Goal: Task Accomplishment & Management: Manage account settings

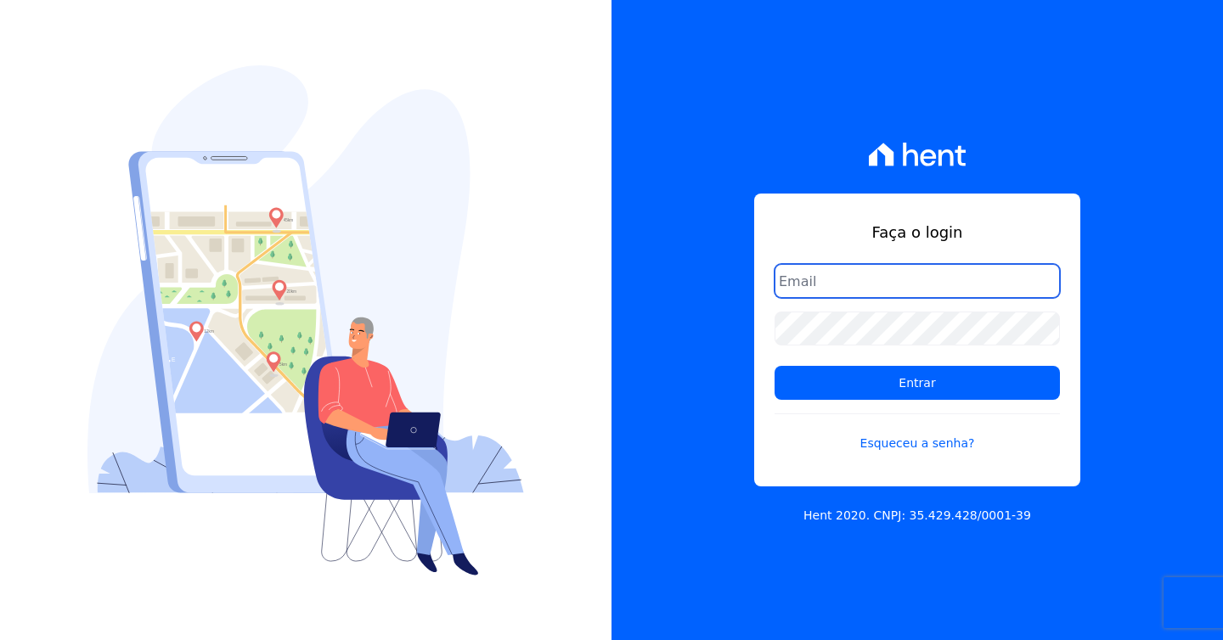
click at [929, 268] on input "email" at bounding box center [917, 281] width 285 height 34
type input "[EMAIL_ADDRESS][DOMAIN_NAME]"
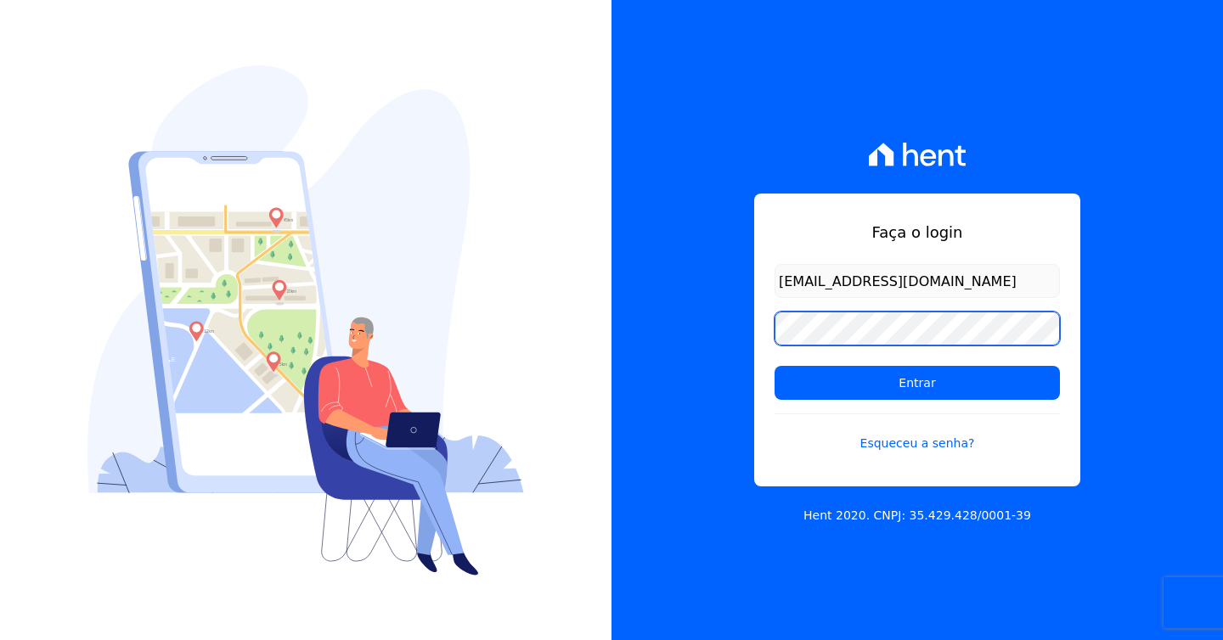
click at [775, 366] on input "Entrar" at bounding box center [917, 383] width 285 height 34
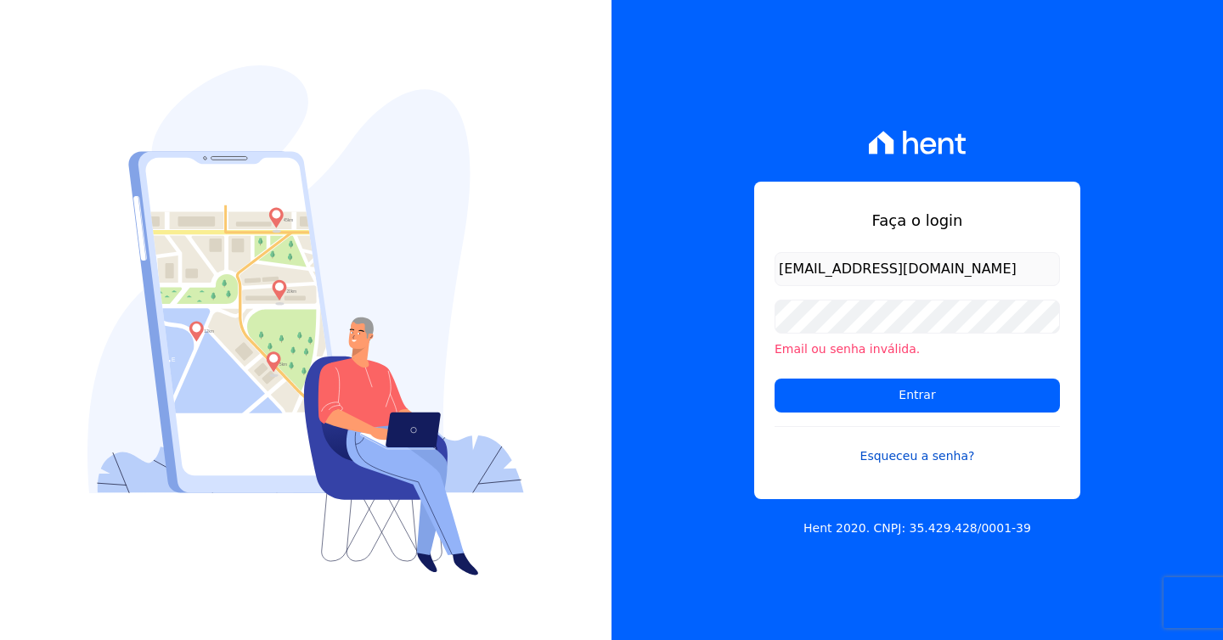
click at [923, 452] on link "Esqueceu a senha?" at bounding box center [917, 445] width 285 height 39
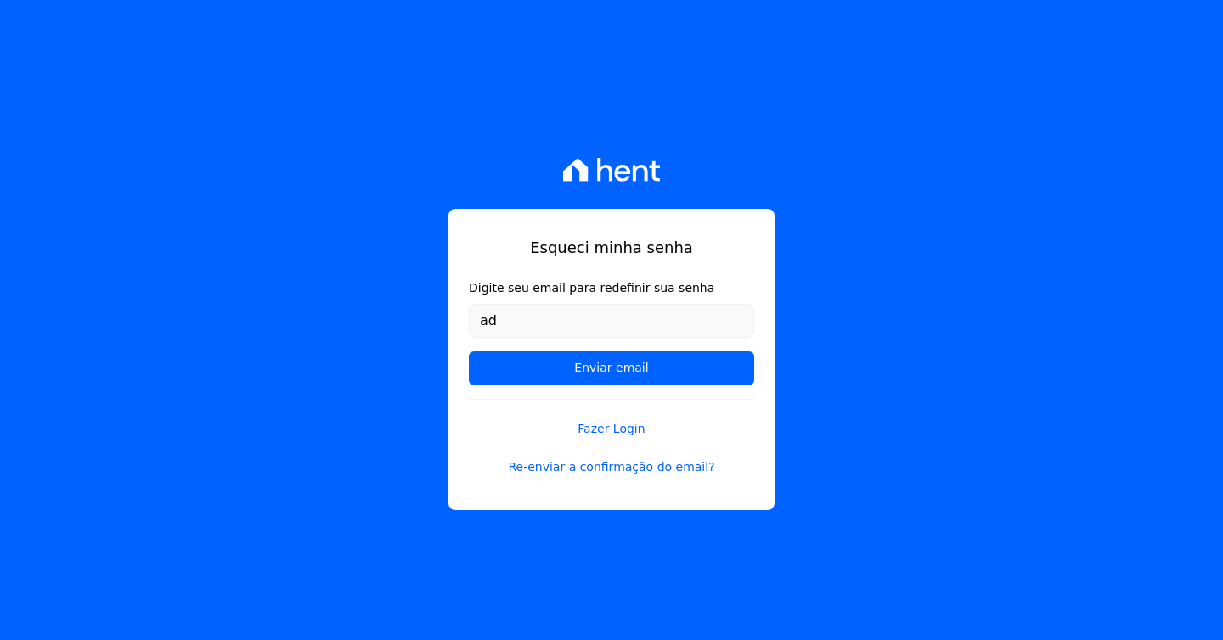
type input "[EMAIL_ADDRESS][DOMAIN_NAME]"
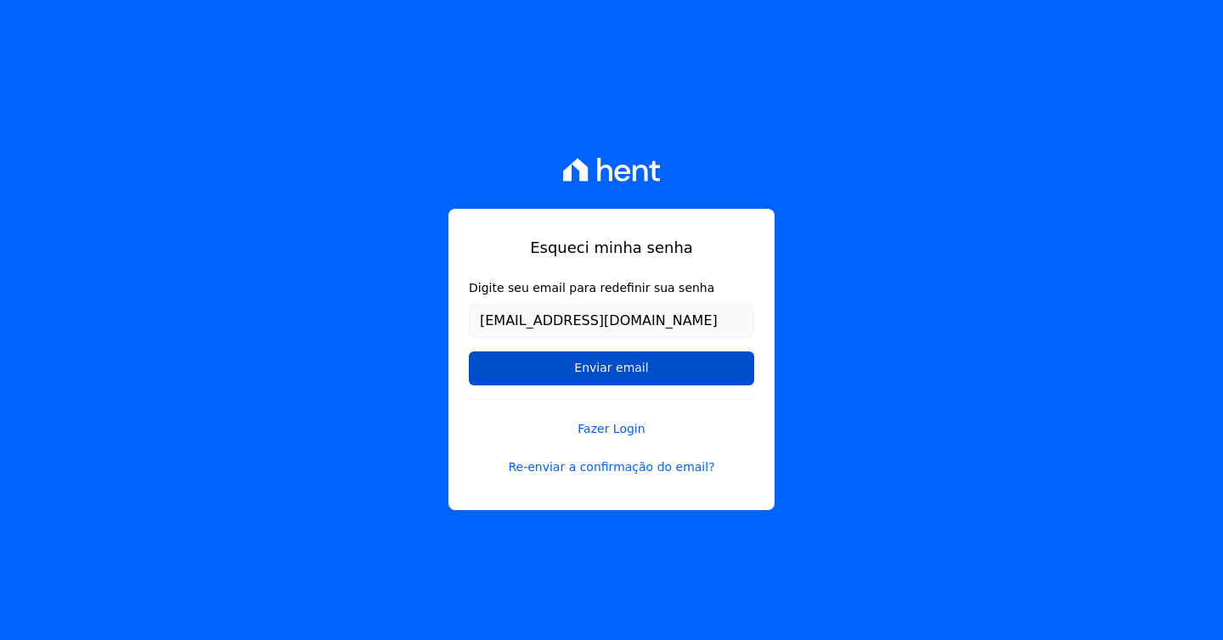
click at [618, 370] on input "Enviar email" at bounding box center [611, 369] width 285 height 34
click at [602, 373] on input "Enviar email" at bounding box center [611, 369] width 285 height 34
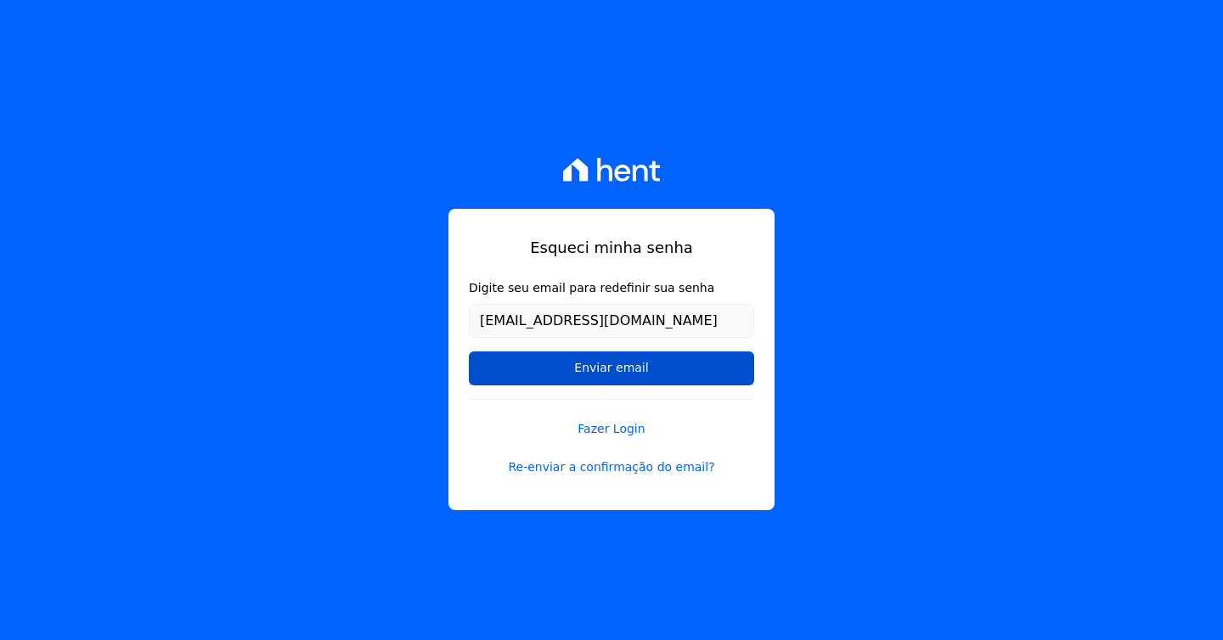
click at [602, 373] on input "Enviar email" at bounding box center [611, 369] width 285 height 34
click at [586, 373] on input "Enviar email" at bounding box center [611, 369] width 285 height 34
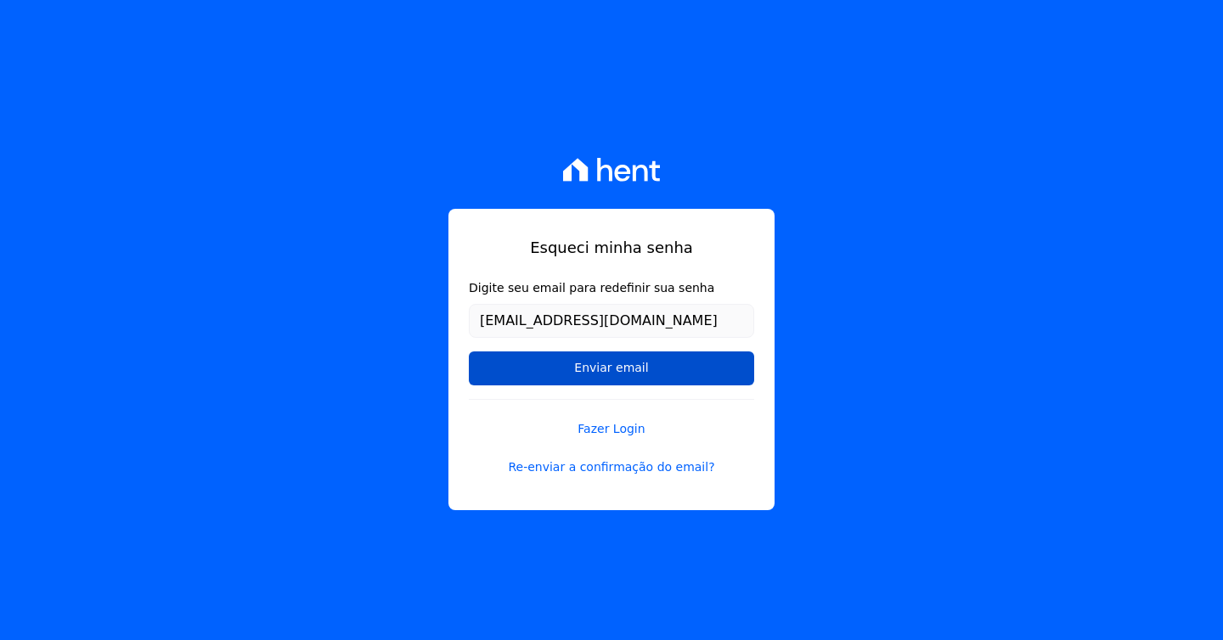
click at [587, 368] on input "Enviar email" at bounding box center [611, 369] width 285 height 34
click at [611, 365] on input "Enviar email" at bounding box center [611, 369] width 285 height 34
click at [678, 372] on input "Enviar email" at bounding box center [611, 369] width 285 height 34
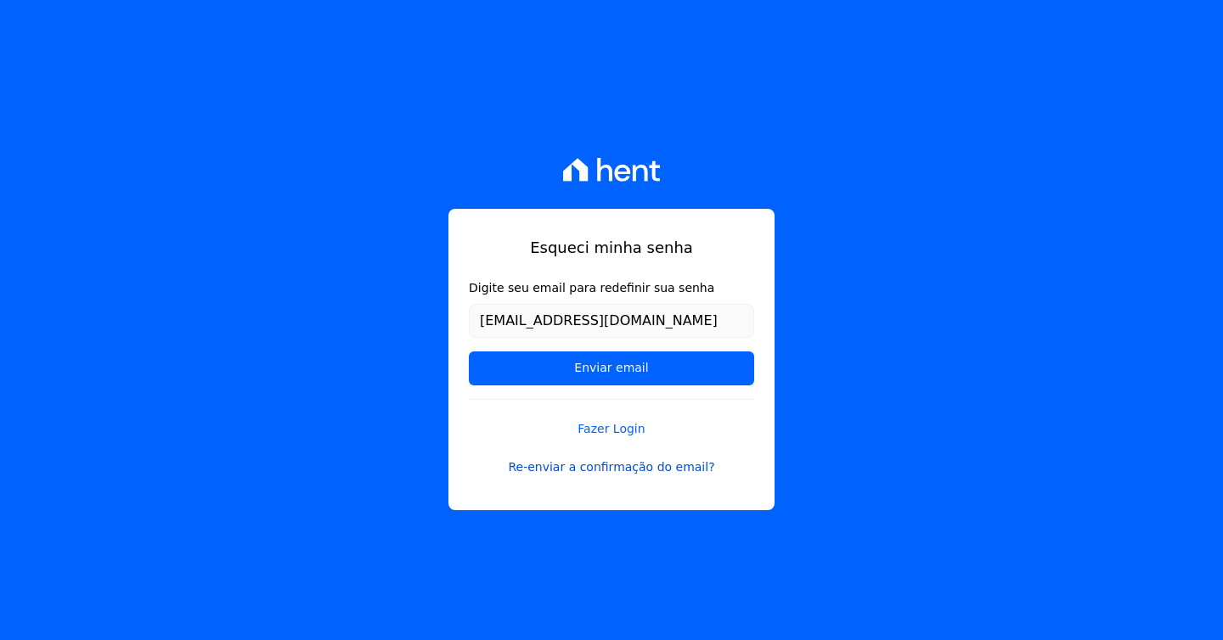
click at [635, 462] on link "Re-enviar a confirmação do email?" at bounding box center [611, 468] width 285 height 18
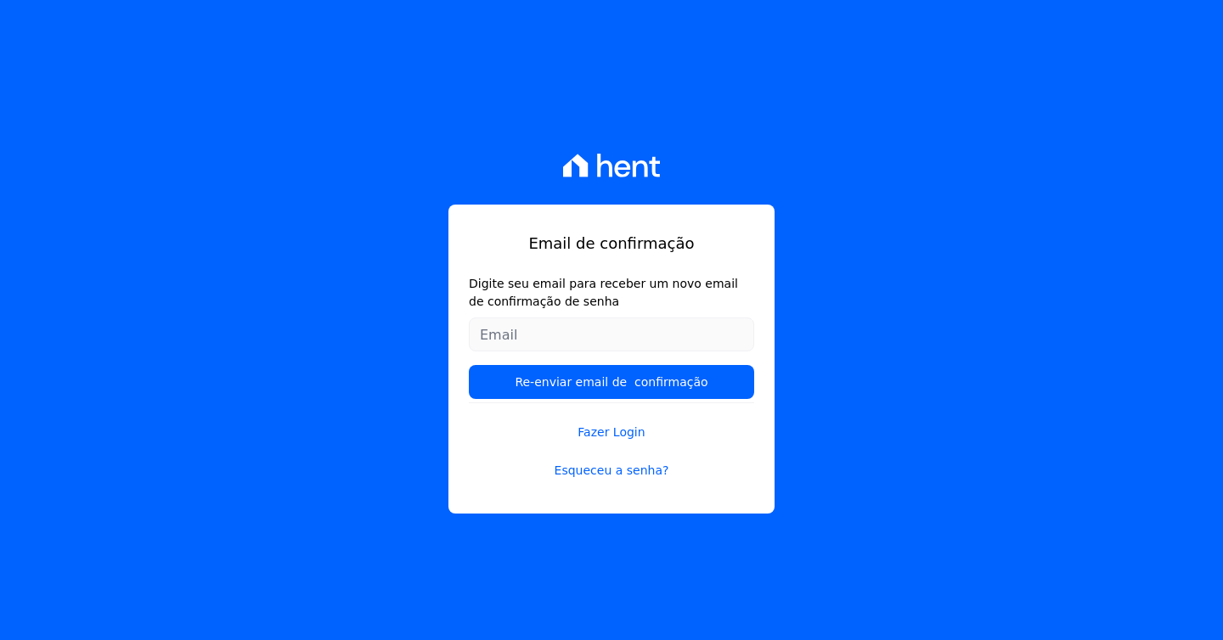
click at [562, 347] on input "Digite seu email para receber um novo email de confirmação de senha" at bounding box center [611, 335] width 285 height 34
type input "[EMAIL_ADDRESS][DOMAIN_NAME]"
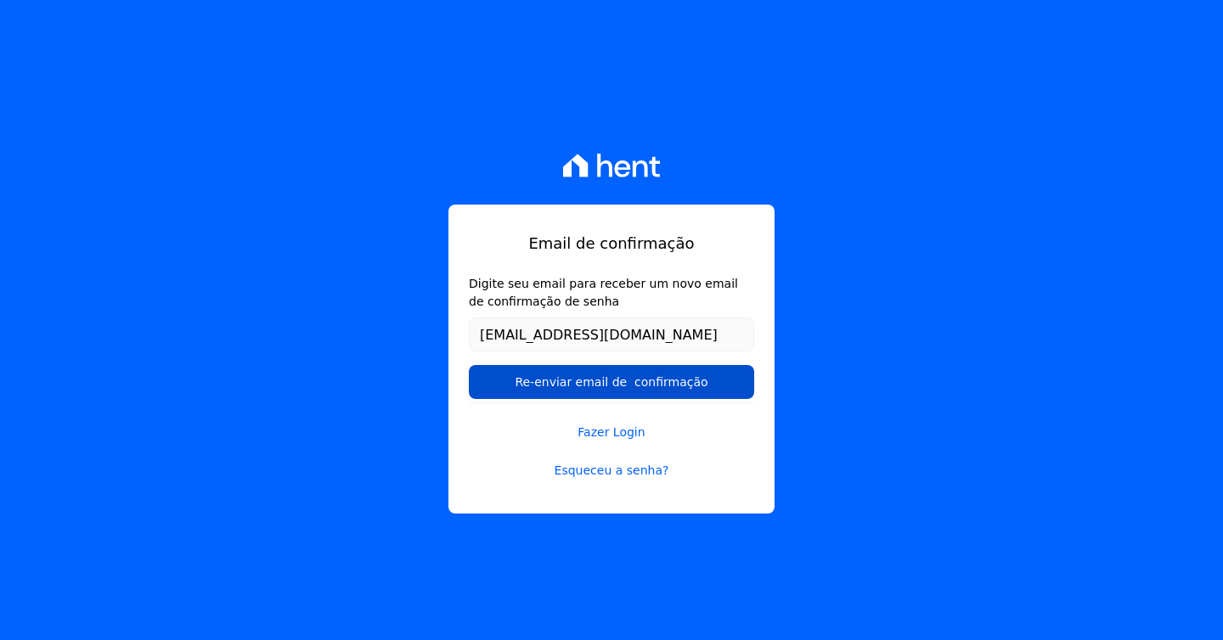
click at [584, 390] on input "Re-enviar email de confirmação" at bounding box center [611, 382] width 285 height 34
